Goal: Navigation & Orientation: Find specific page/section

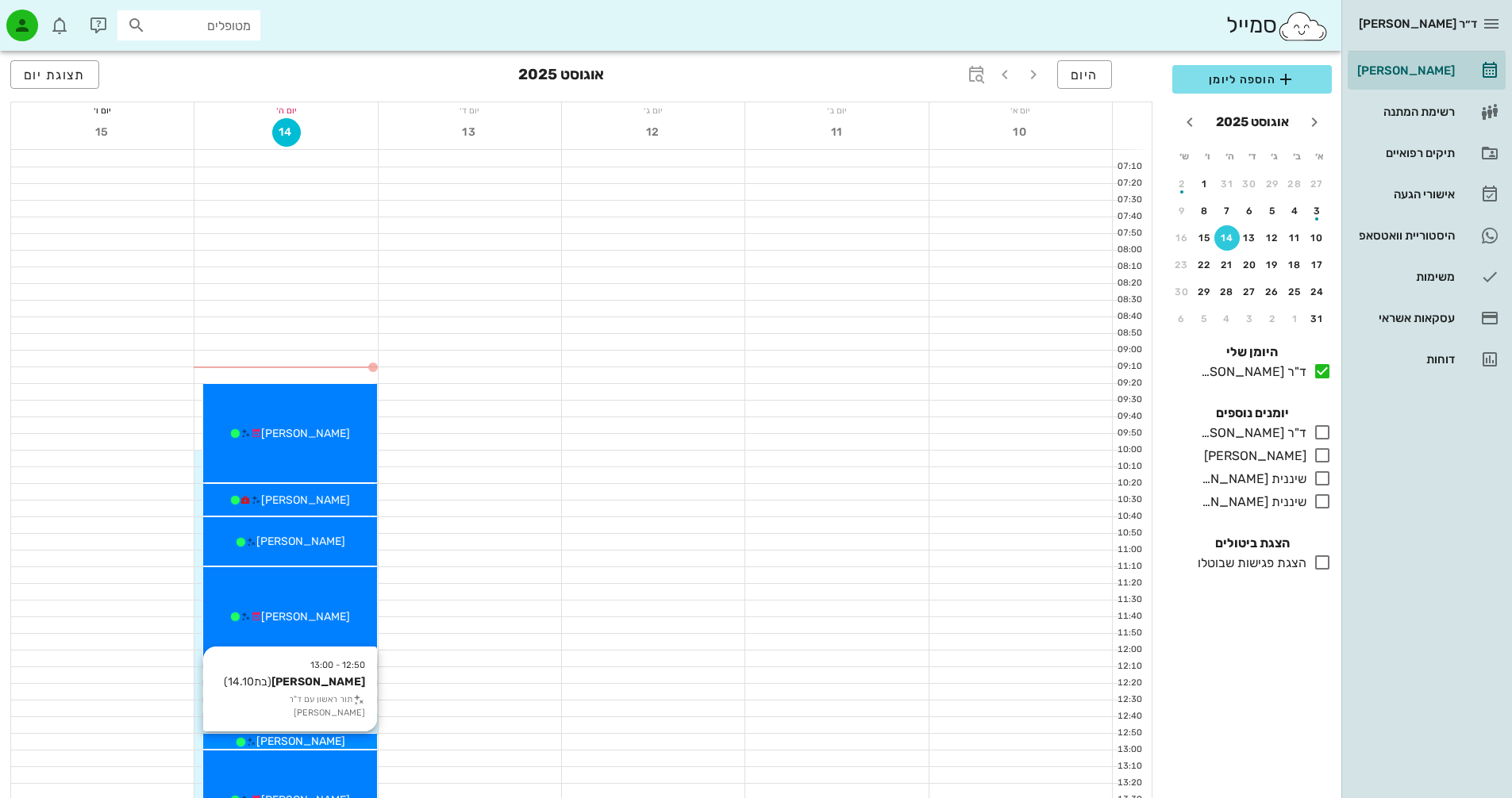
click at [314, 739] on span "[PERSON_NAME]" at bounding box center [301, 742] width 89 height 14
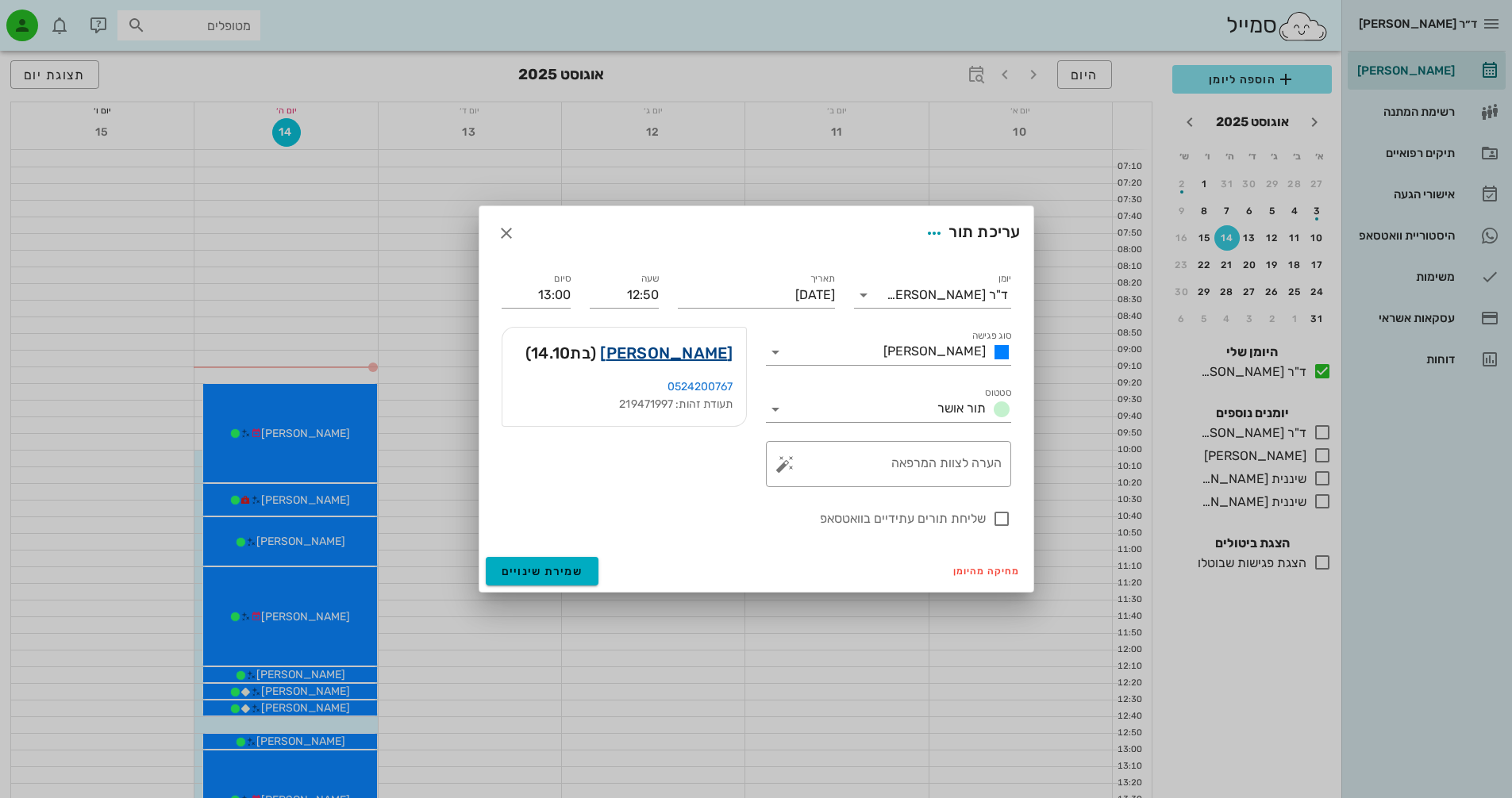
click at [690, 354] on link "[PERSON_NAME]" at bounding box center [666, 353] width 132 height 25
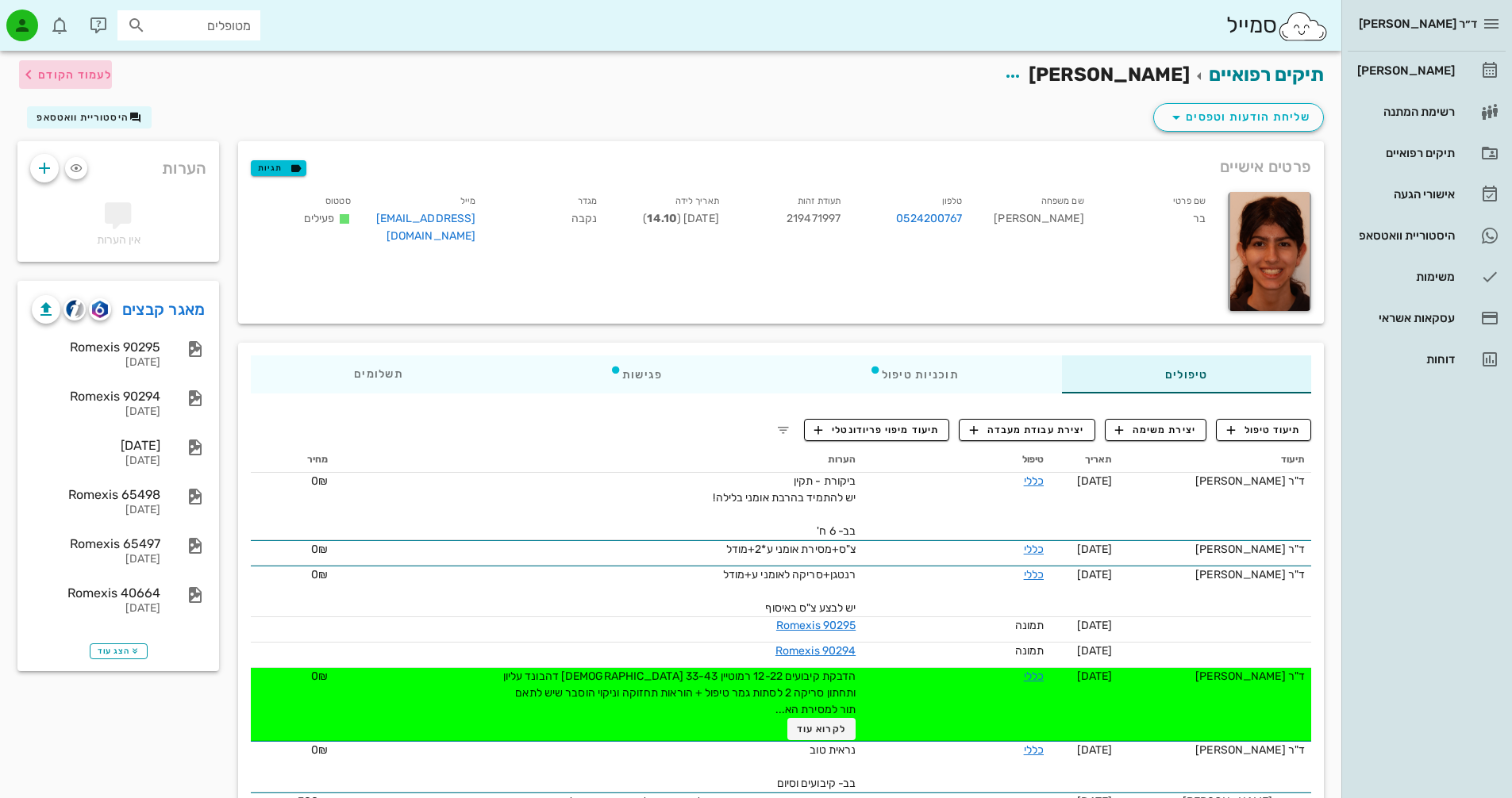
click at [96, 69] on span "לעמוד הקודם" at bounding box center [74, 75] width 73 height 14
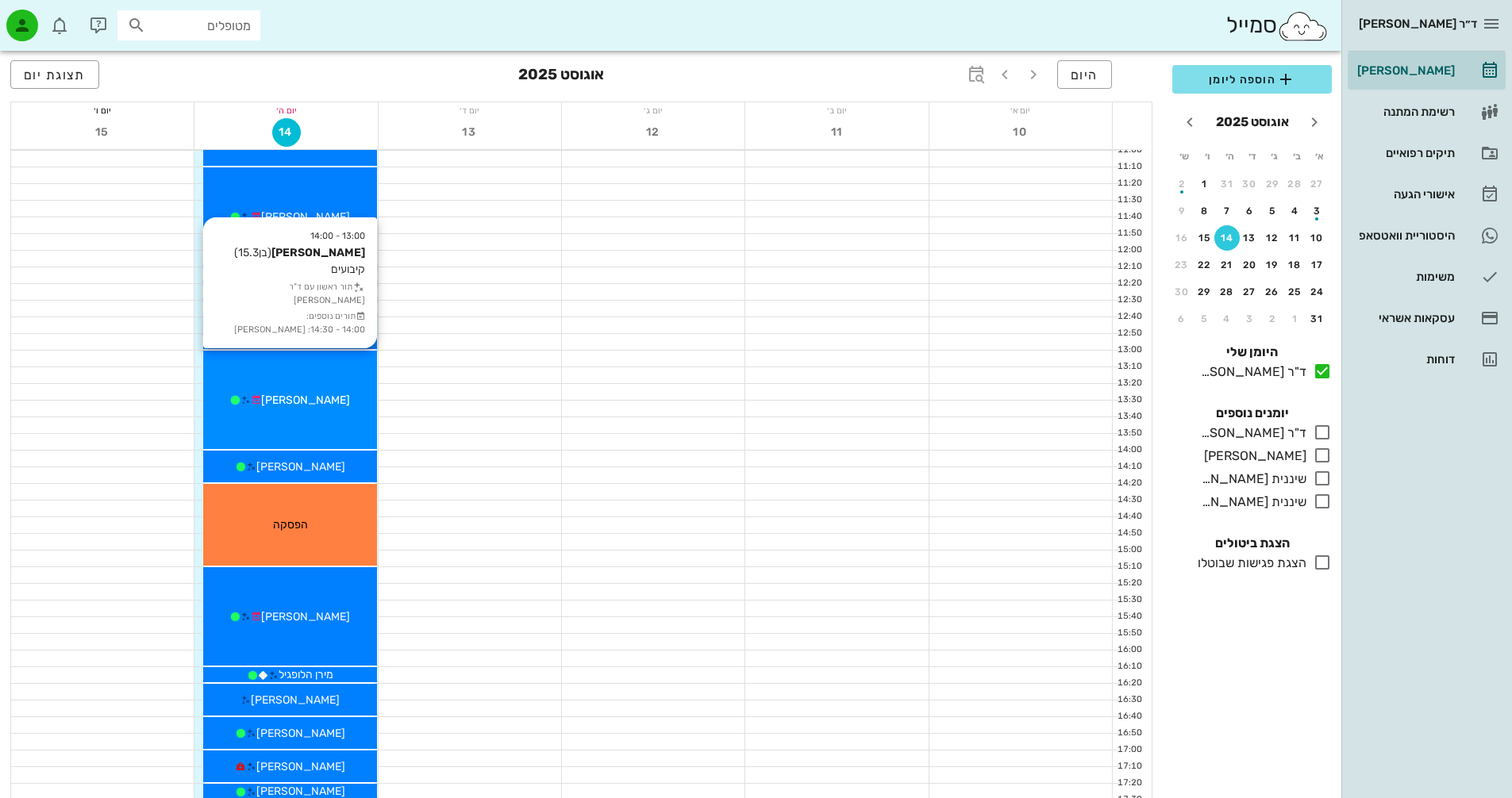
scroll to position [476, 0]
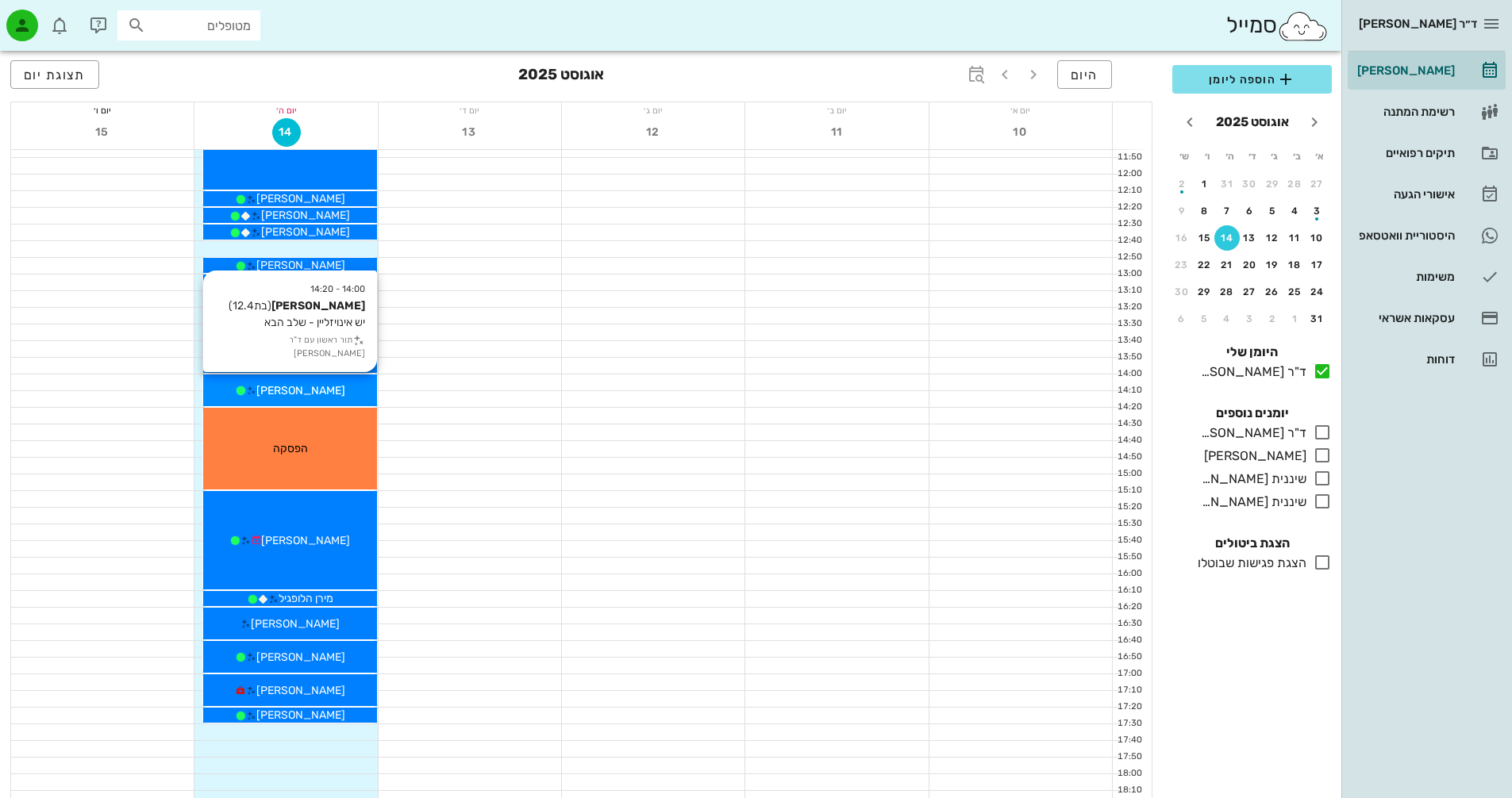
click at [316, 391] on span "[PERSON_NAME]" at bounding box center [301, 391] width 89 height 14
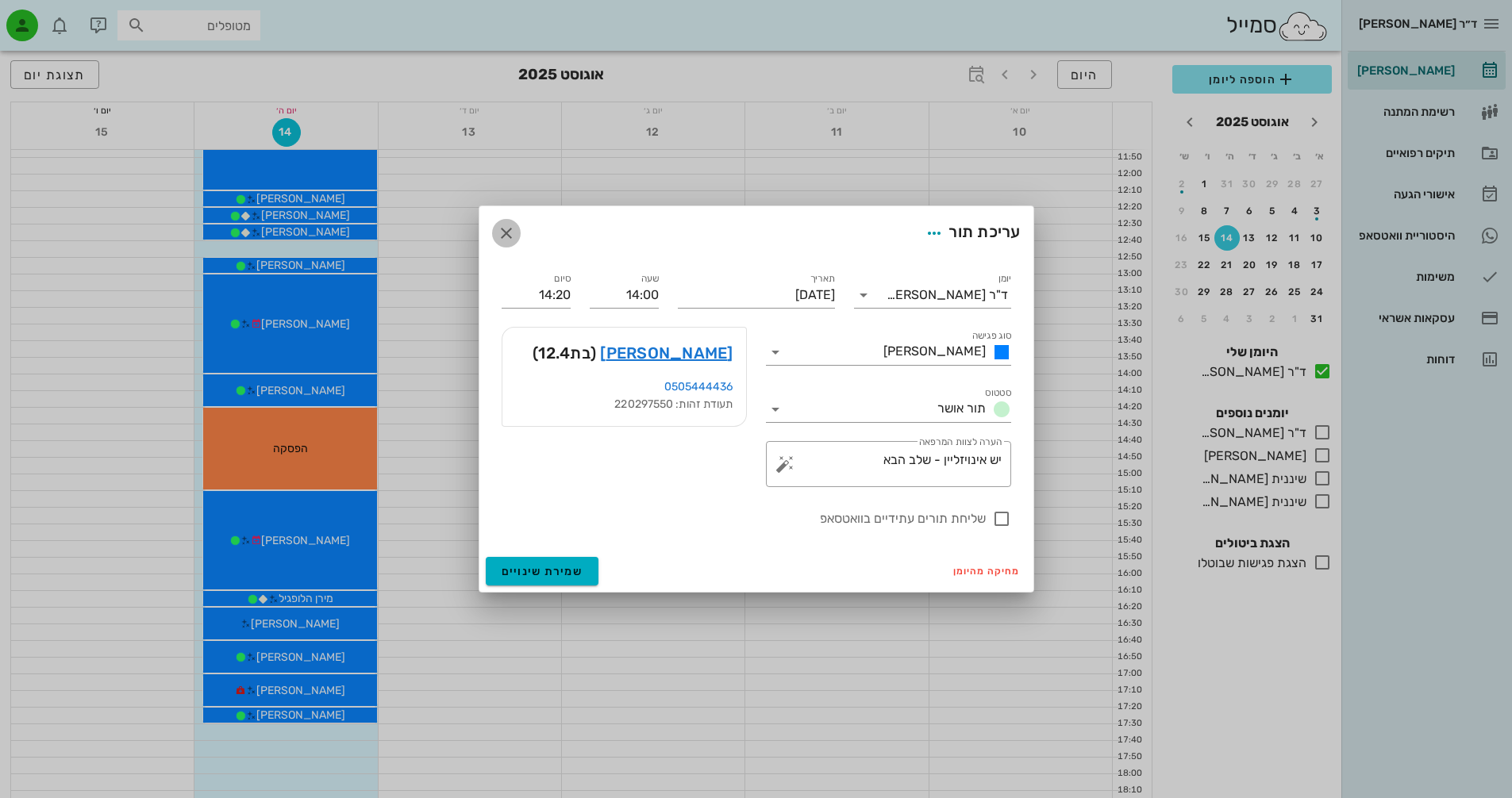
click at [503, 234] on icon "button" at bounding box center [507, 234] width 19 height 19
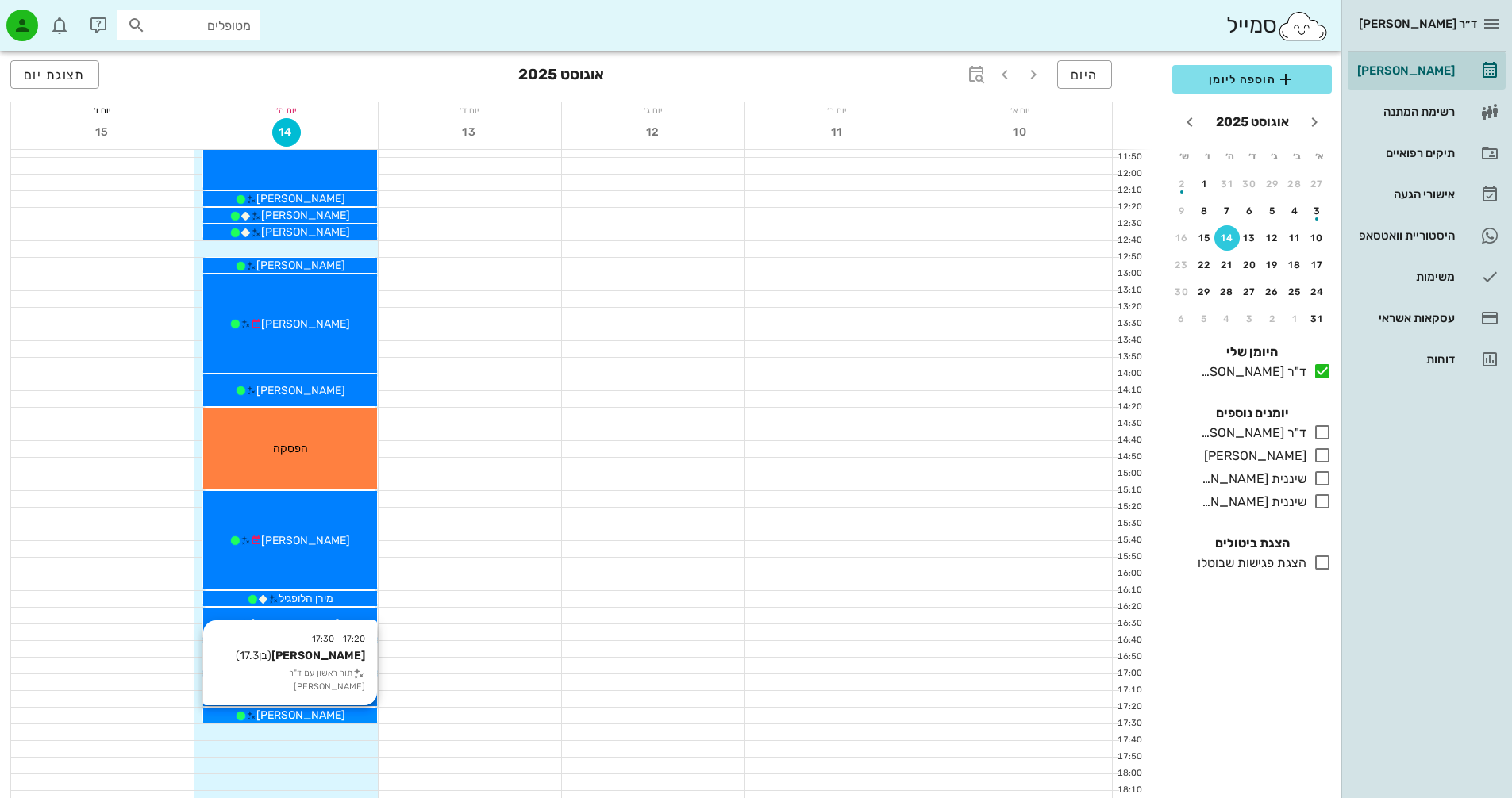
click at [292, 714] on span "[PERSON_NAME]" at bounding box center [301, 715] width 89 height 14
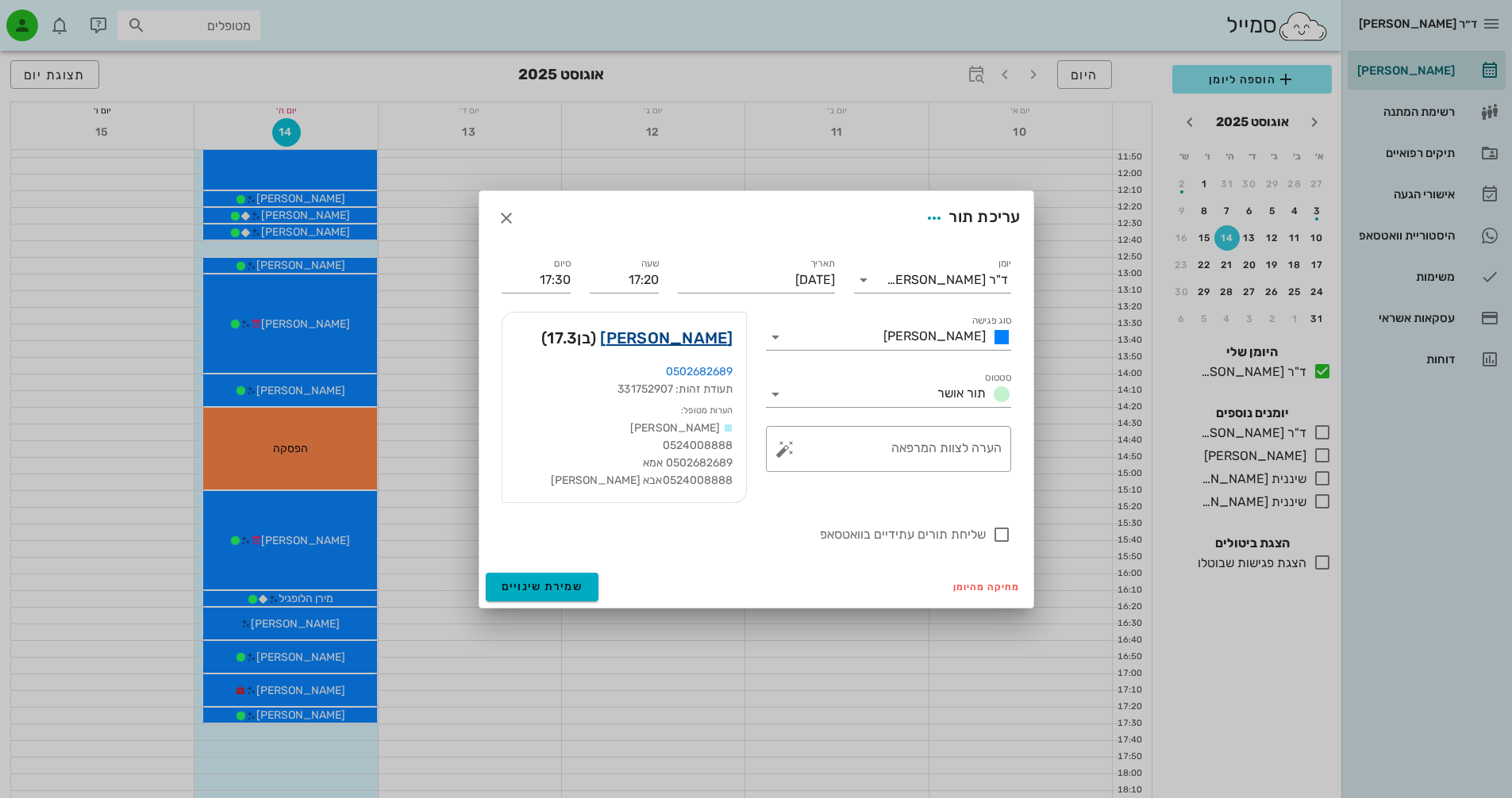
click at [705, 338] on link "[PERSON_NAME]" at bounding box center [666, 338] width 132 height 25
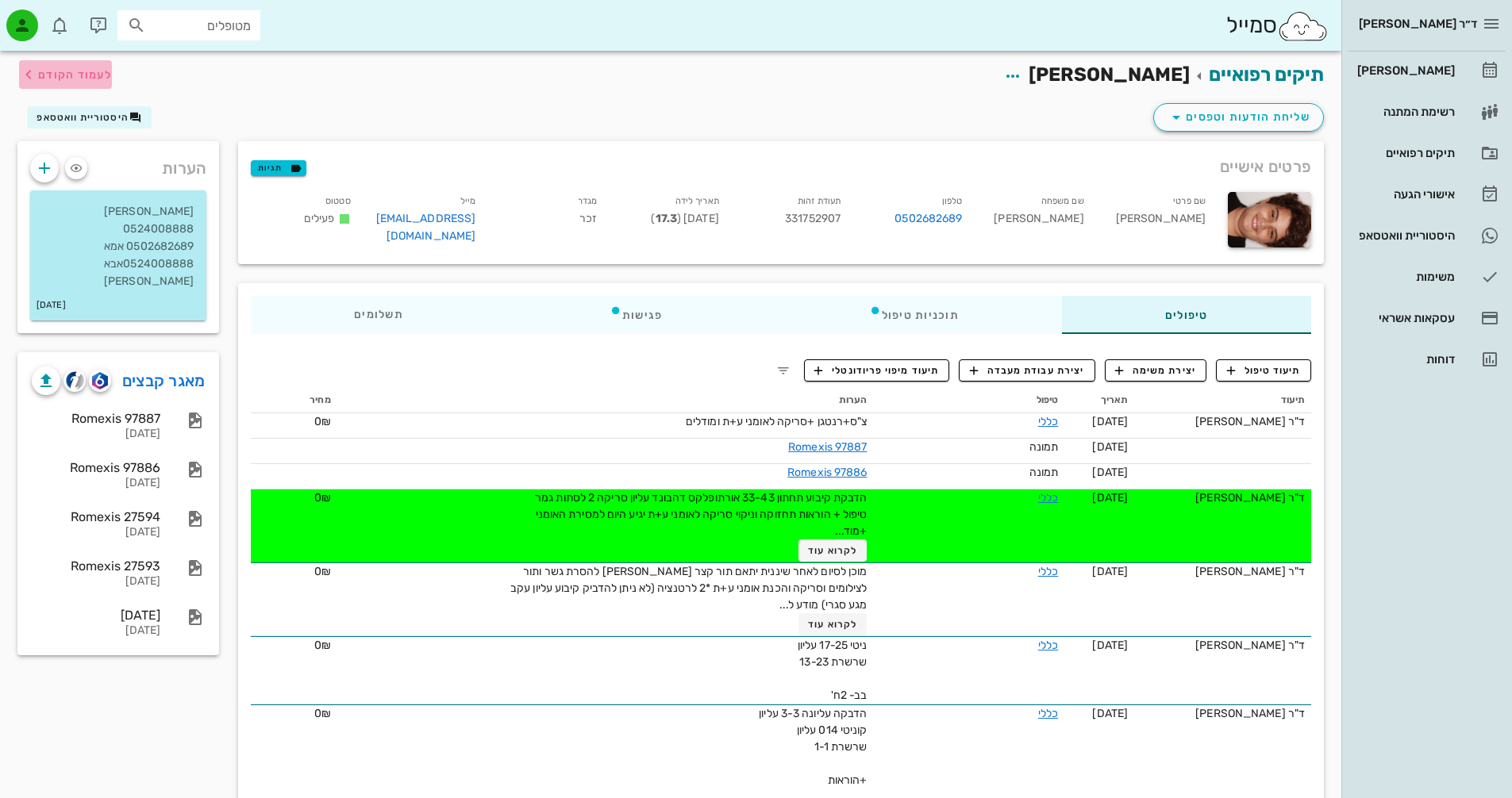
click at [48, 73] on span "לעמוד הקודם" at bounding box center [74, 75] width 73 height 14
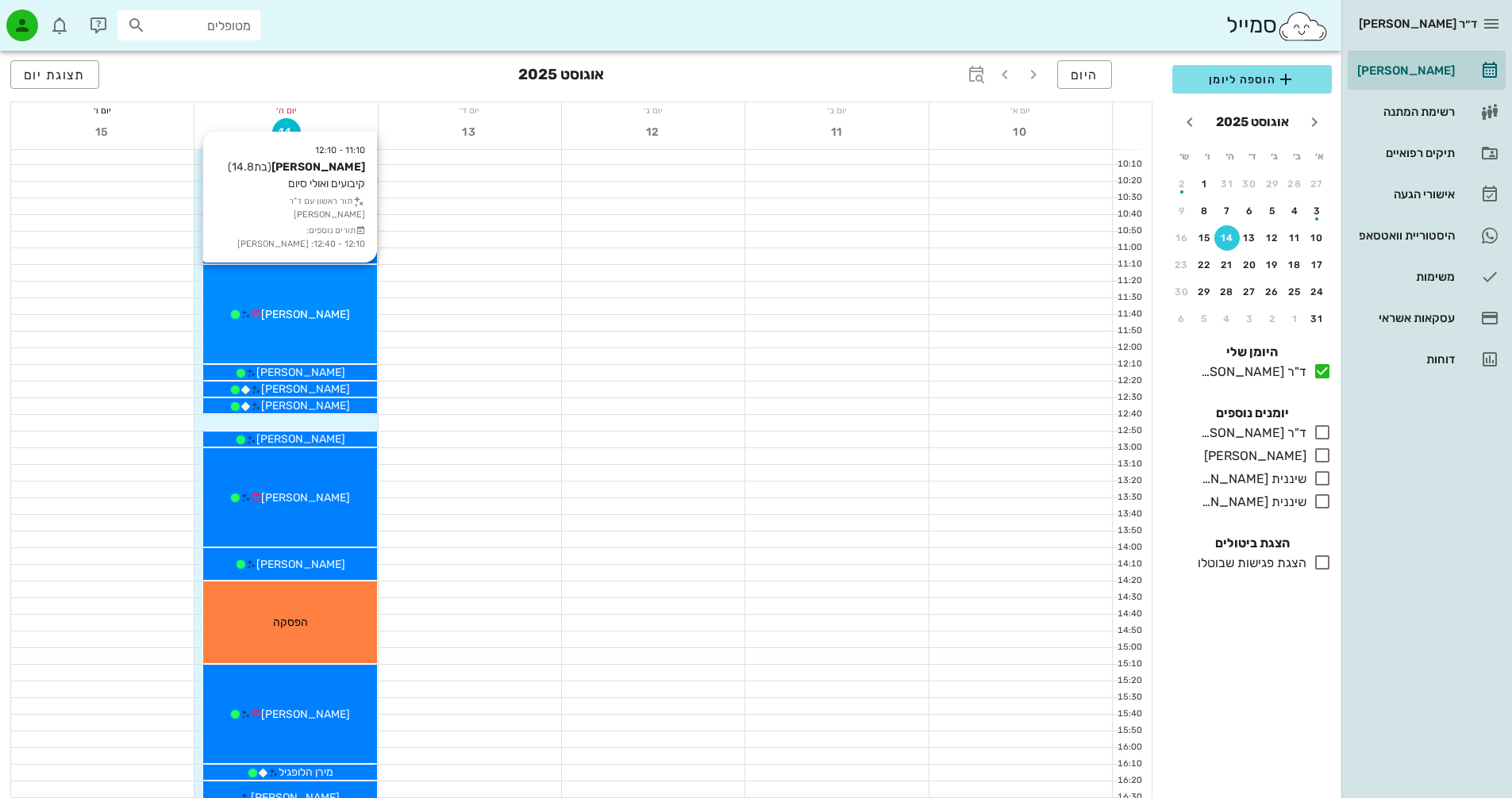
scroll to position [79, 0]
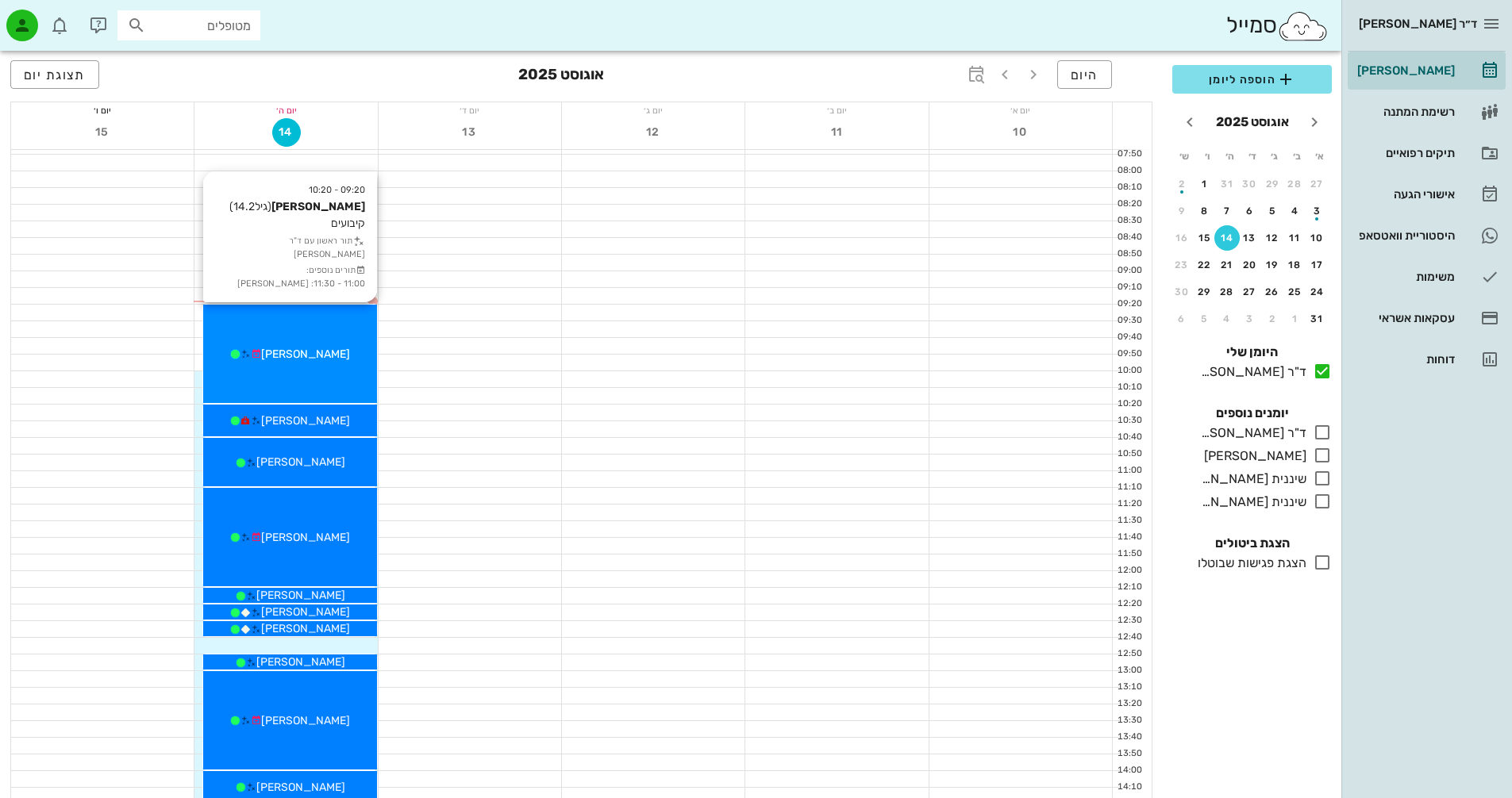
click at [323, 338] on div "09:20 - 10:20 [PERSON_NAME] (גיל 14.2 ) קיבועים תור ראשון עם ד"ר [PERSON_NAME] …" at bounding box center [289, 354] width 173 height 98
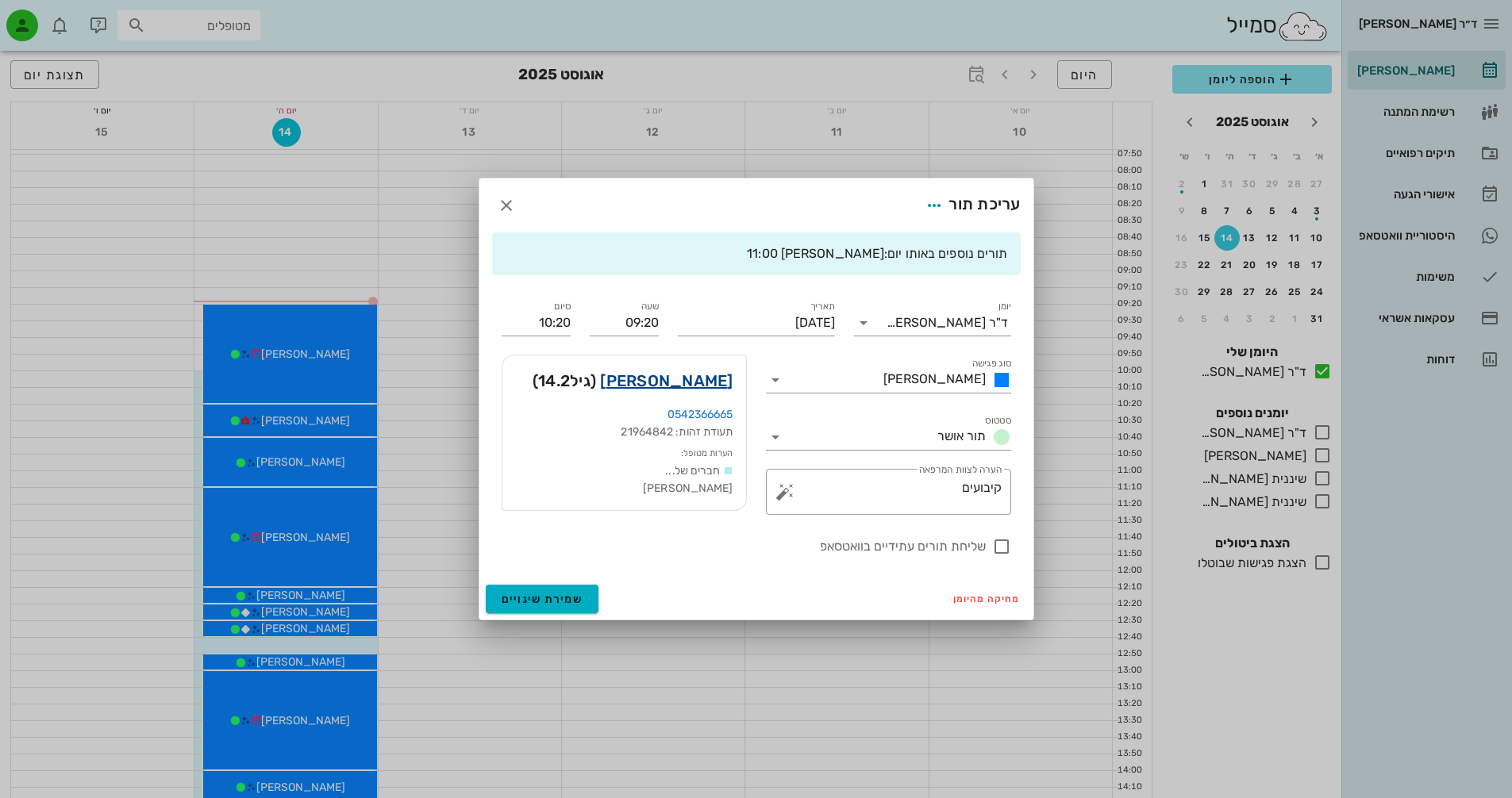
click at [709, 378] on link "[PERSON_NAME]" at bounding box center [666, 381] width 132 height 25
